Goal: Task Accomplishment & Management: Complete application form

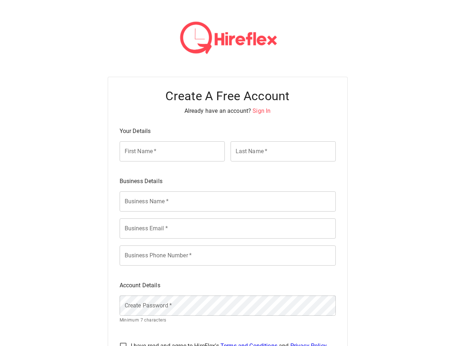
click at [227, 173] on div "Business Details" at bounding box center [225, 178] width 222 height 14
click at [261, 111] on span "Sign In" at bounding box center [262, 110] width 18 height 7
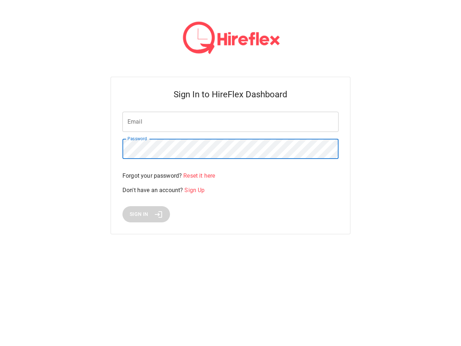
click at [228, 201] on div "Email Email Password Password Forgot your password? Reset it here Don't have an…" at bounding box center [231, 167] width 216 height 111
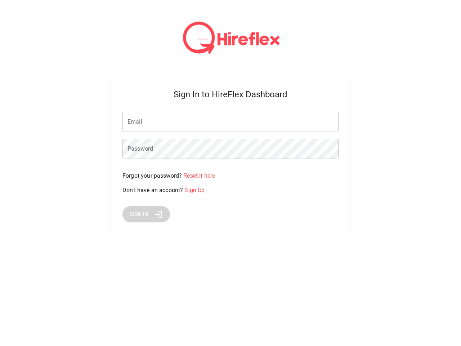
click at [228, 229] on div "Sign In to HireFlex Dashboard Email Email Password Password Forgot your passwor…" at bounding box center [231, 156] width 240 height 158
click at [228, 252] on html "Sign In to HireFlex Dashboard Email Email Password Password Forgot your passwor…" at bounding box center [230, 126] width 461 height 252
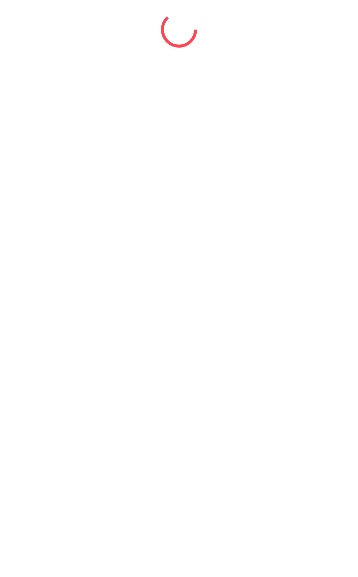
select select "*"
select select "****"
